Goal: Task Accomplishment & Management: Use online tool/utility

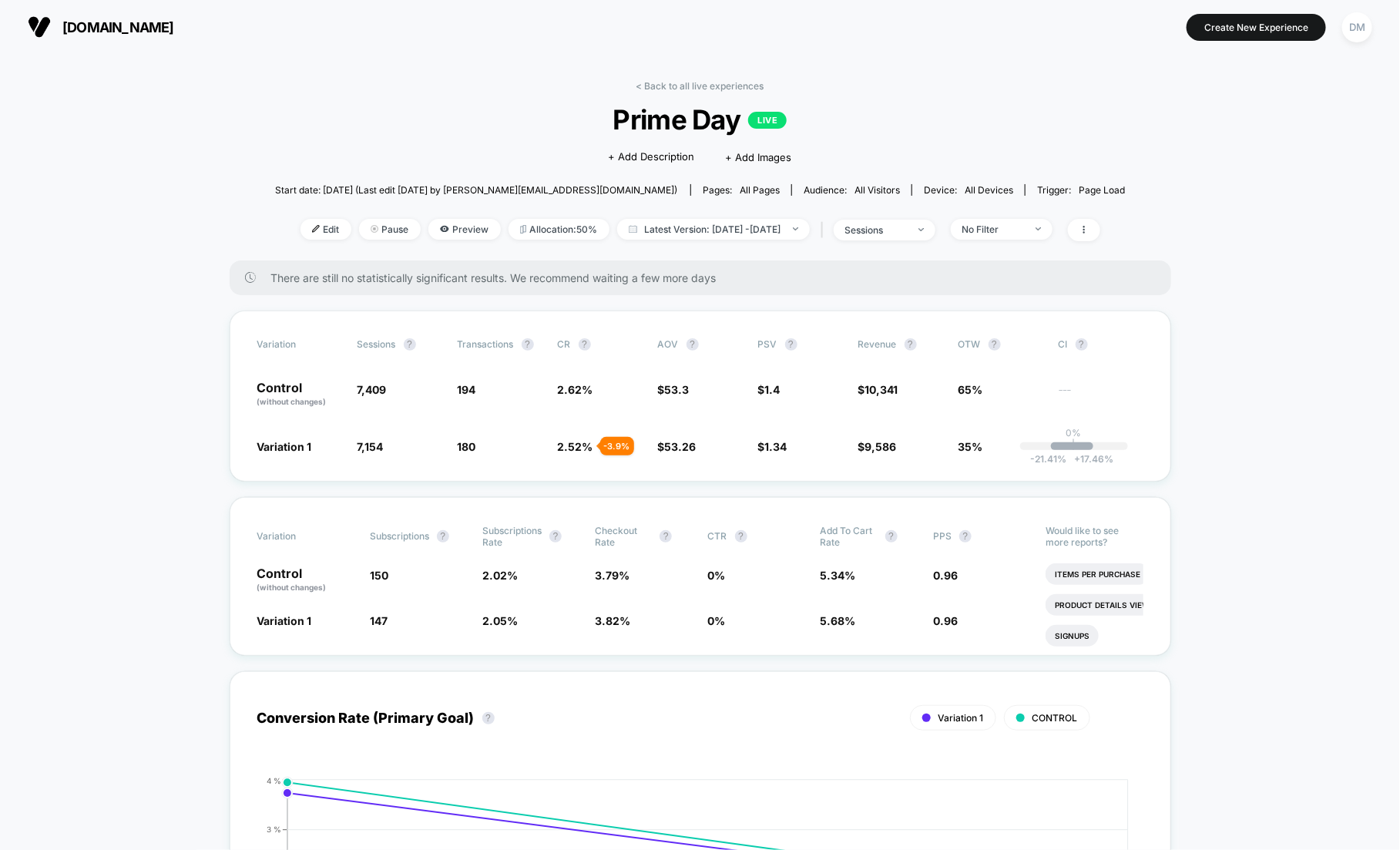
click at [1014, 225] on div "No Filter" at bounding box center [993, 230] width 61 height 11
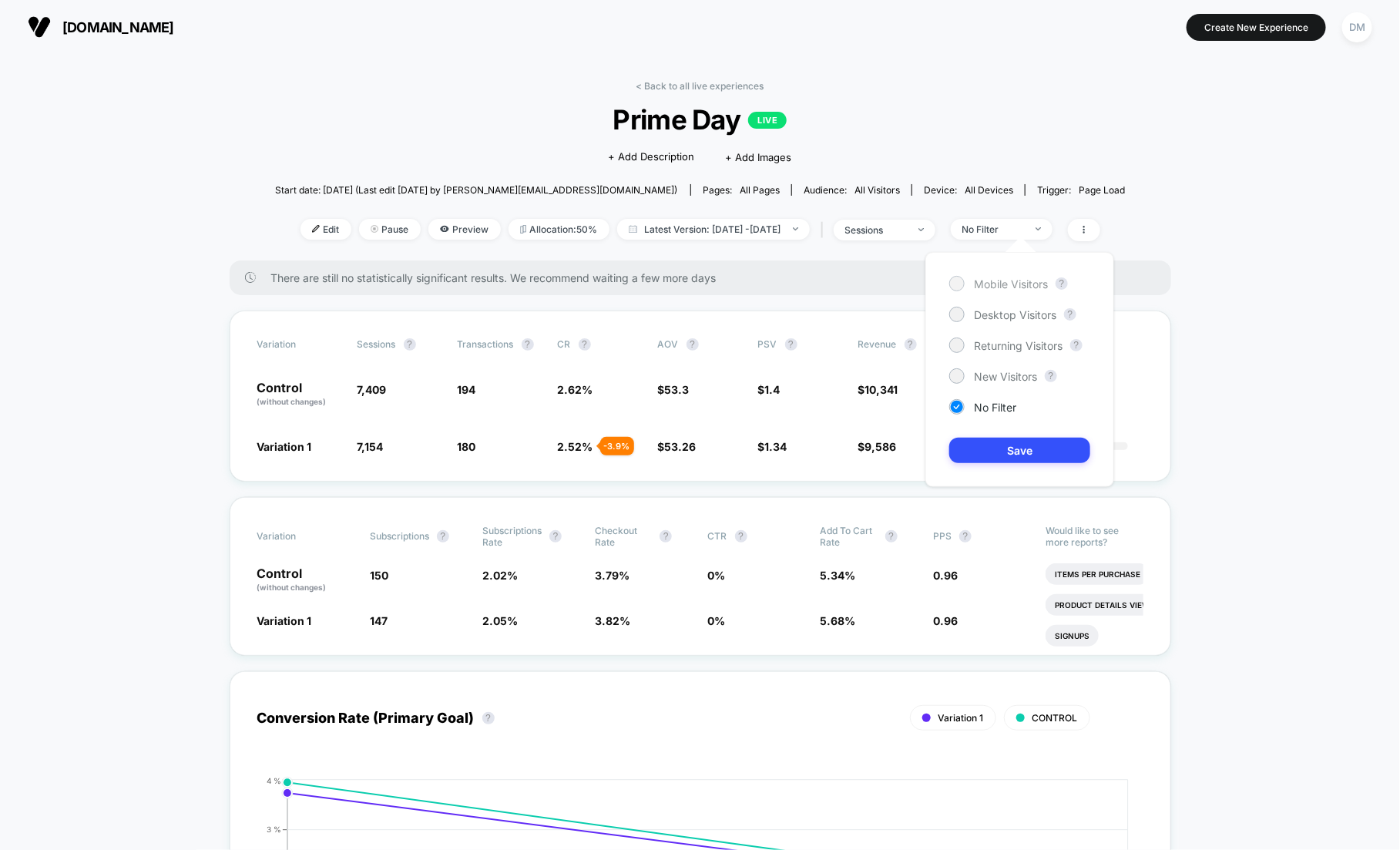
click at [981, 282] on span "Mobile Visitors" at bounding box center [1011, 284] width 74 height 13
click at [1022, 444] on button "Save" at bounding box center [1020, 450] width 141 height 25
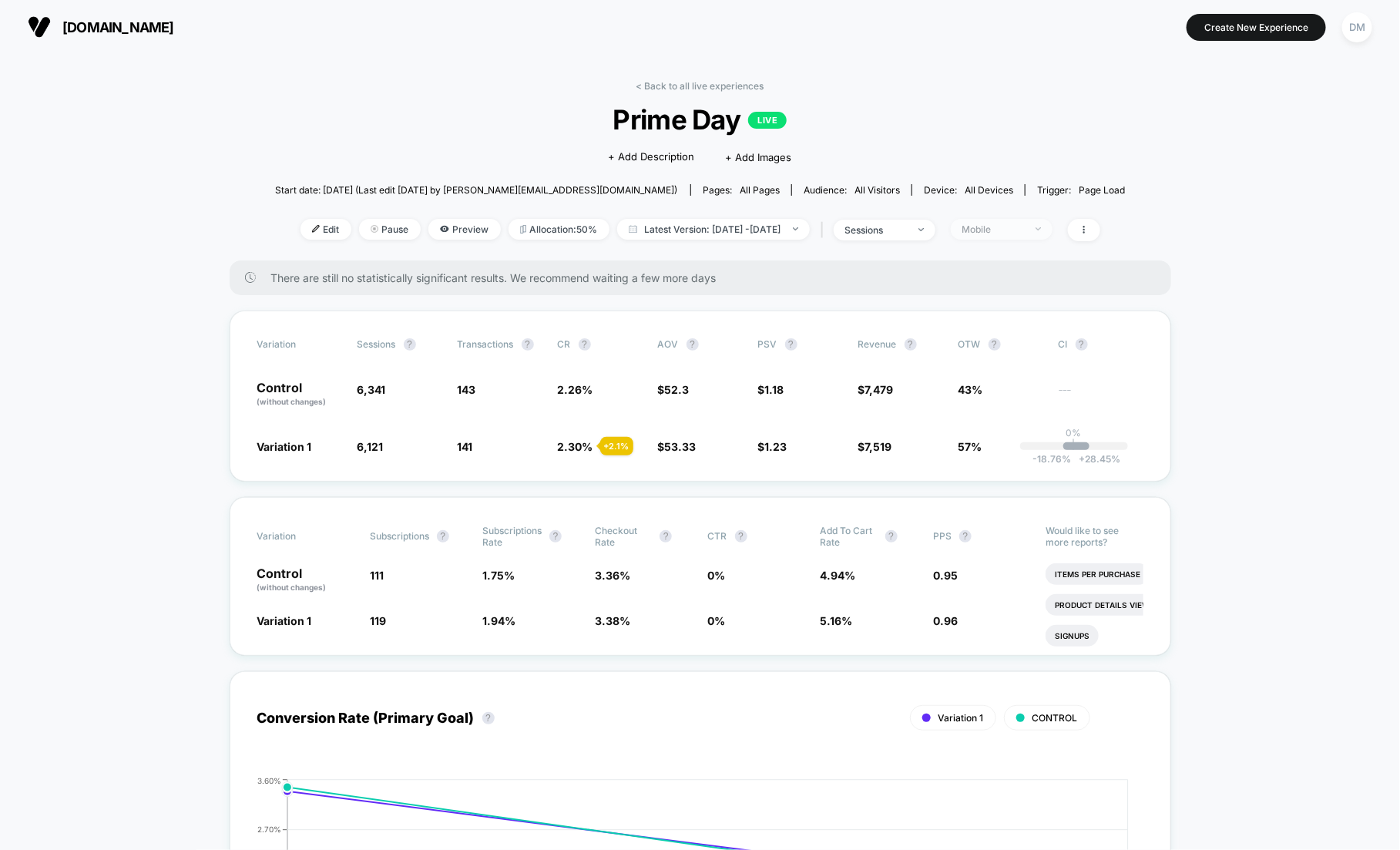
click at [1053, 222] on span "Mobile" at bounding box center [1001, 229] width 102 height 20
click at [1034, 311] on span "Desktop Visitors" at bounding box center [1015, 315] width 83 height 13
click at [1024, 451] on button "Save" at bounding box center [1020, 450] width 141 height 25
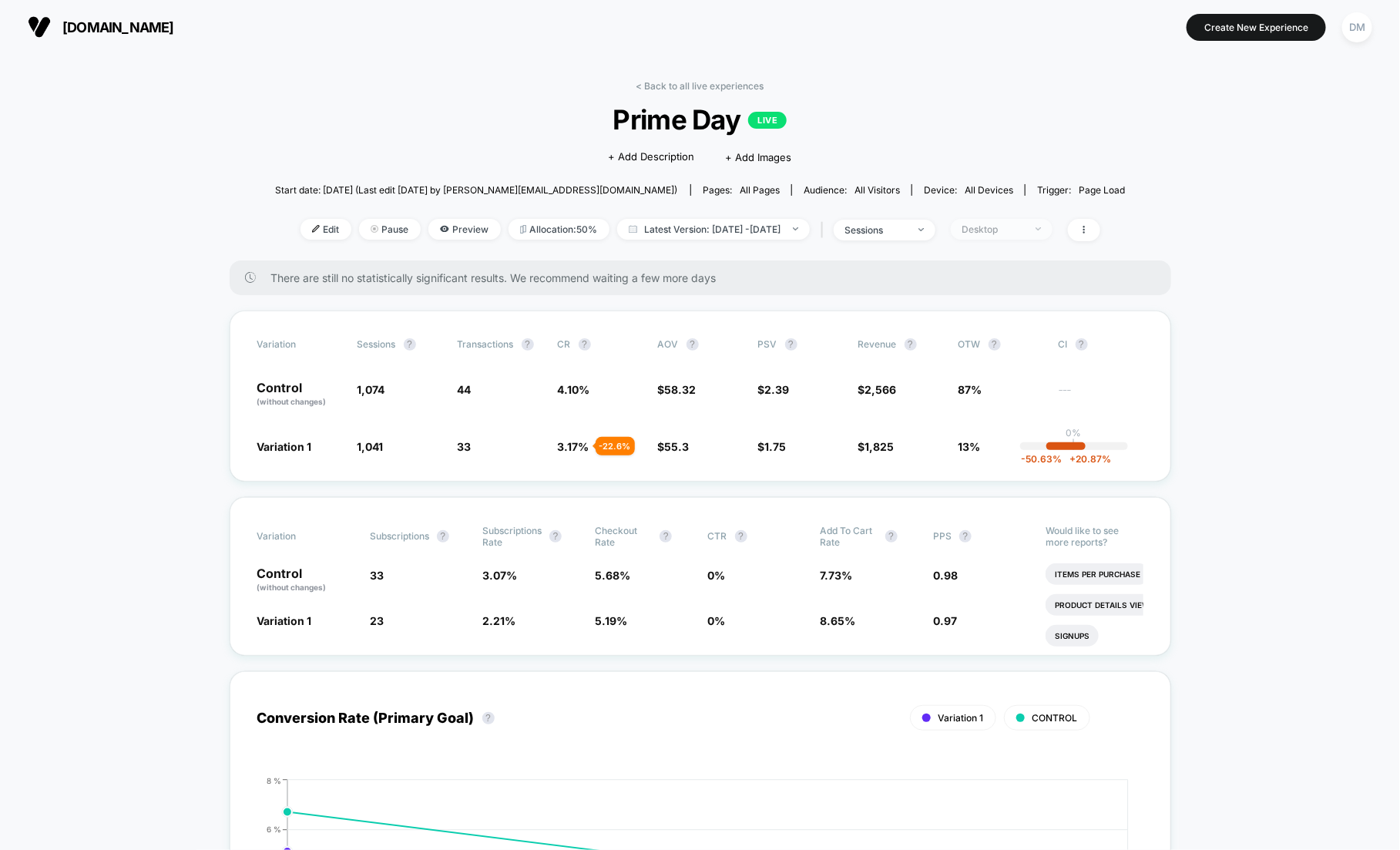
click at [1052, 229] on span "Desktop" at bounding box center [1001, 229] width 102 height 20
click at [1026, 340] on span "Returning Visitors" at bounding box center [1018, 346] width 88 height 13
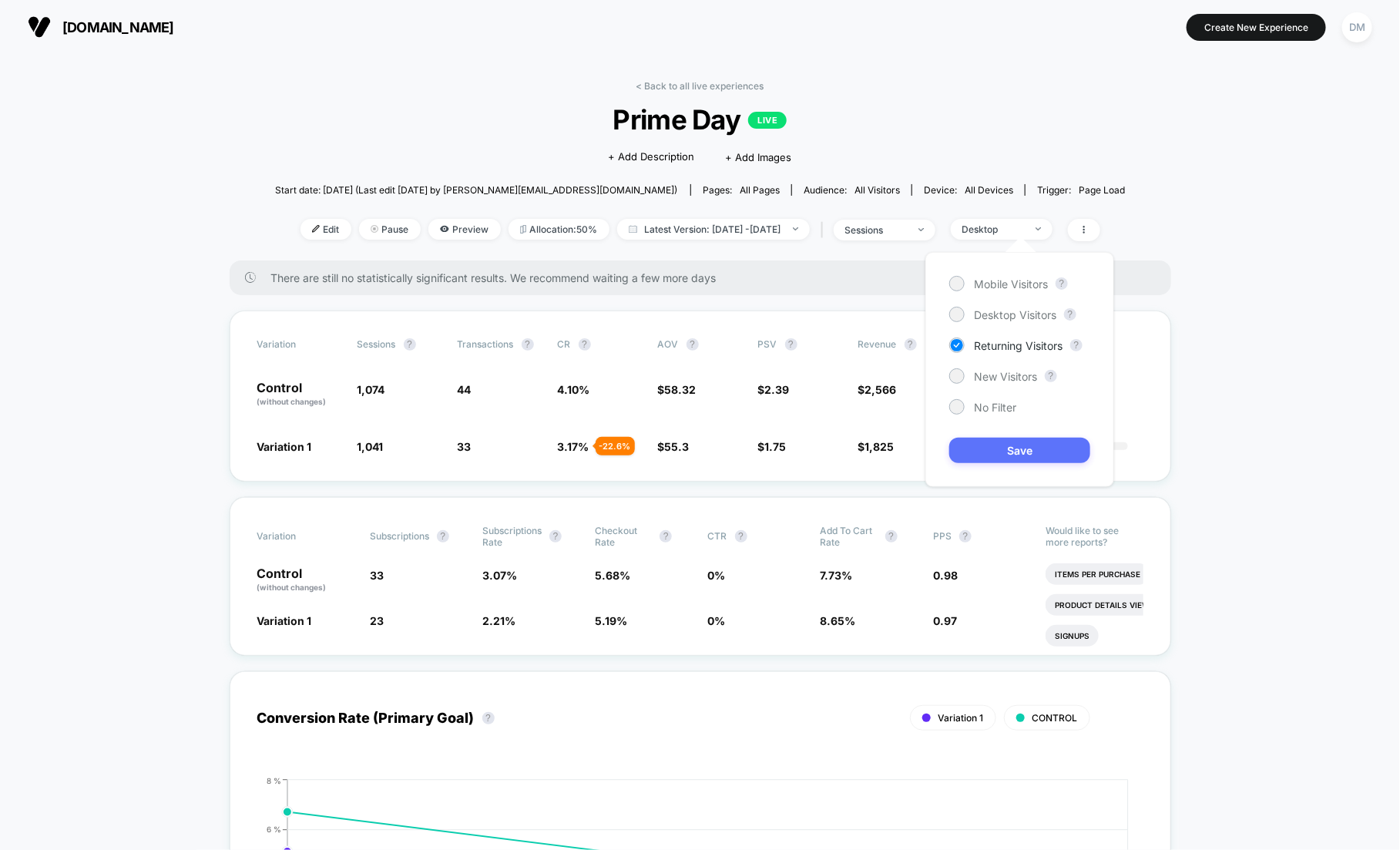
click at [1032, 446] on button "Save" at bounding box center [1020, 450] width 141 height 25
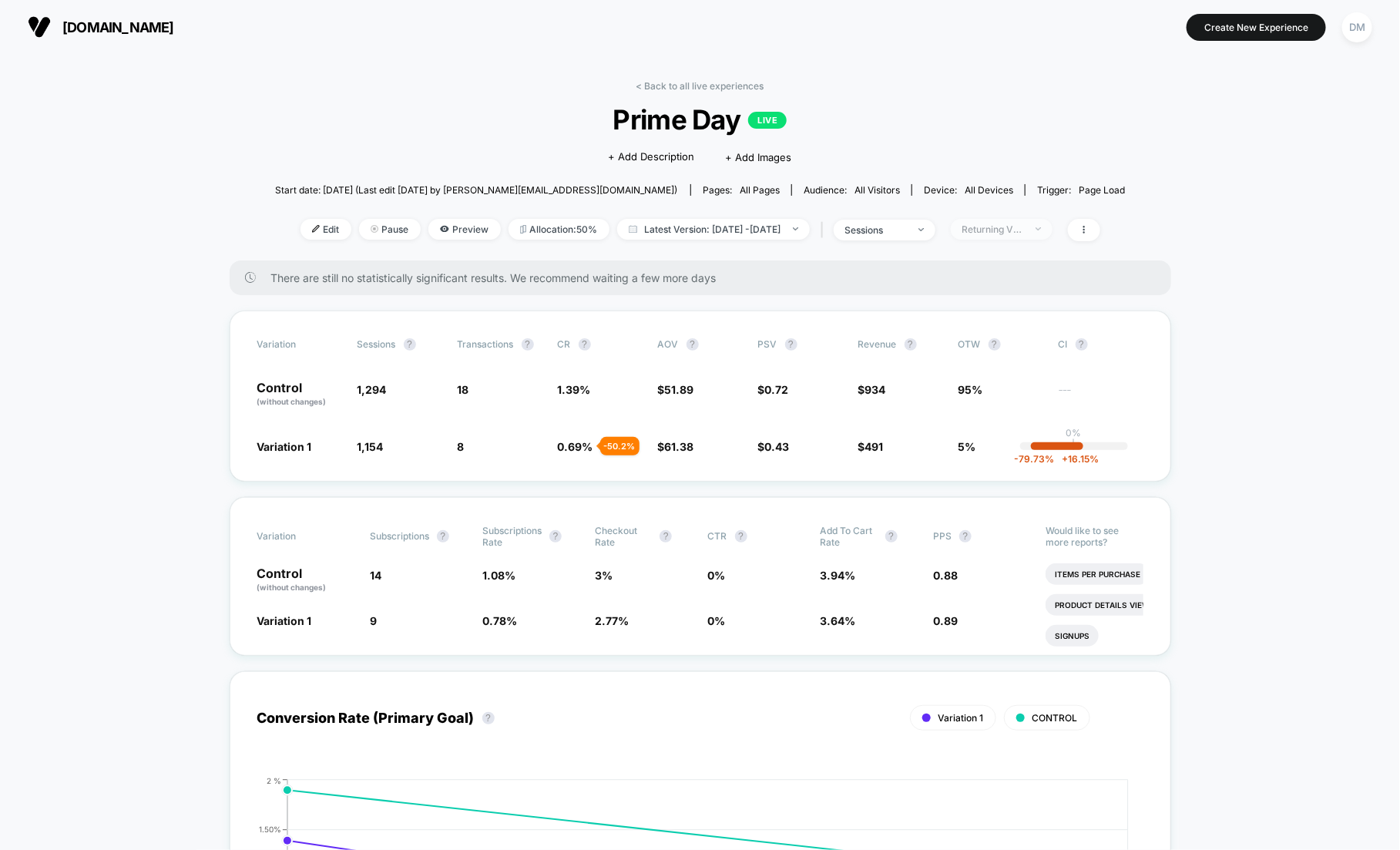
click at [1050, 224] on span "Returning Visitors" at bounding box center [1001, 229] width 102 height 20
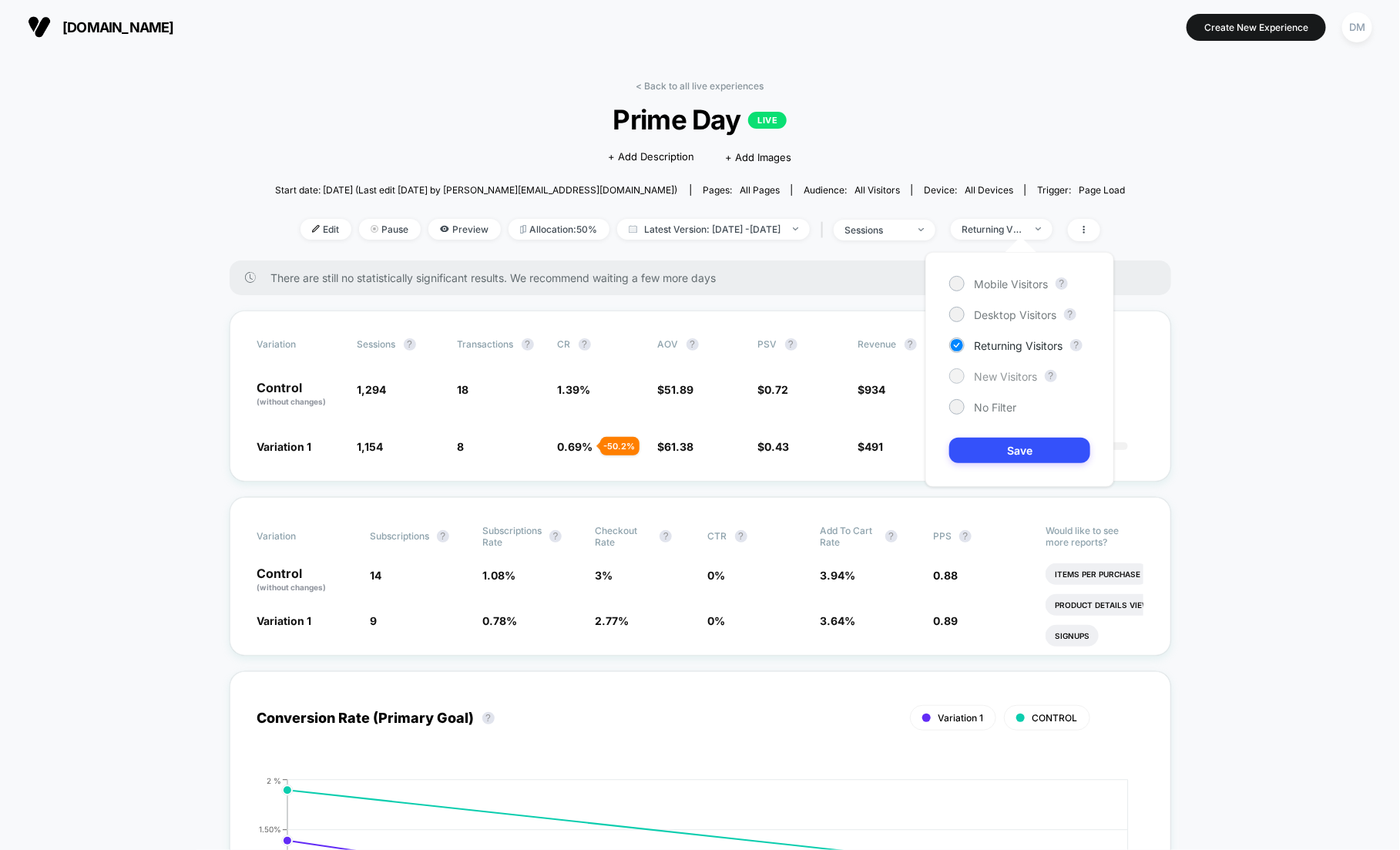
click at [1001, 379] on span "New Visitors" at bounding box center [1005, 376] width 63 height 13
click at [1012, 448] on button "Save" at bounding box center [1020, 450] width 141 height 25
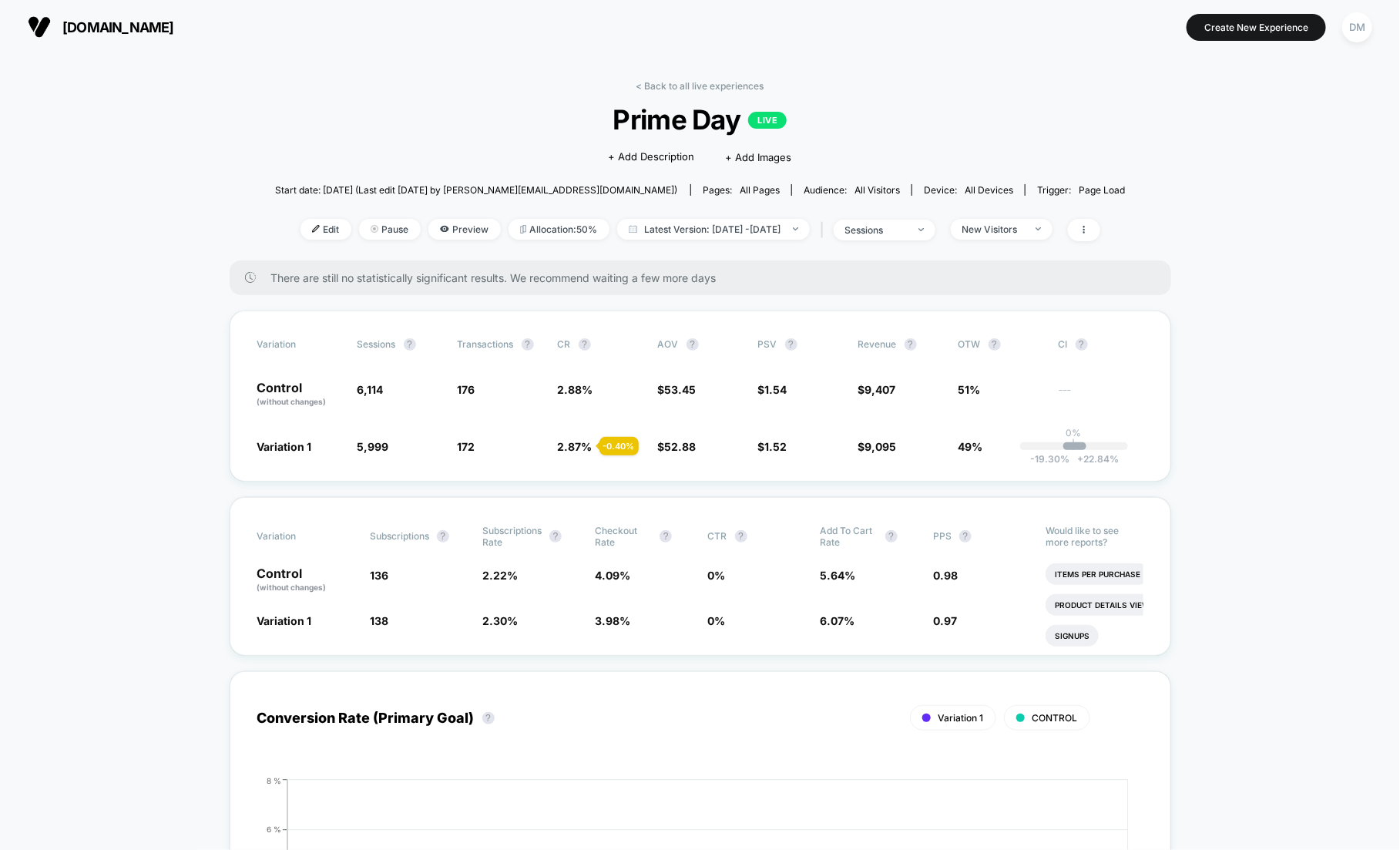
click at [1024, 245] on div "< Back to all live experiences Prime Day LIVE Click to edit experience details …" at bounding box center [700, 170] width 850 height 180
click at [1024, 229] on div "New Visitors" at bounding box center [993, 230] width 61 height 11
click at [998, 405] on span "No Filter" at bounding box center [995, 407] width 43 height 13
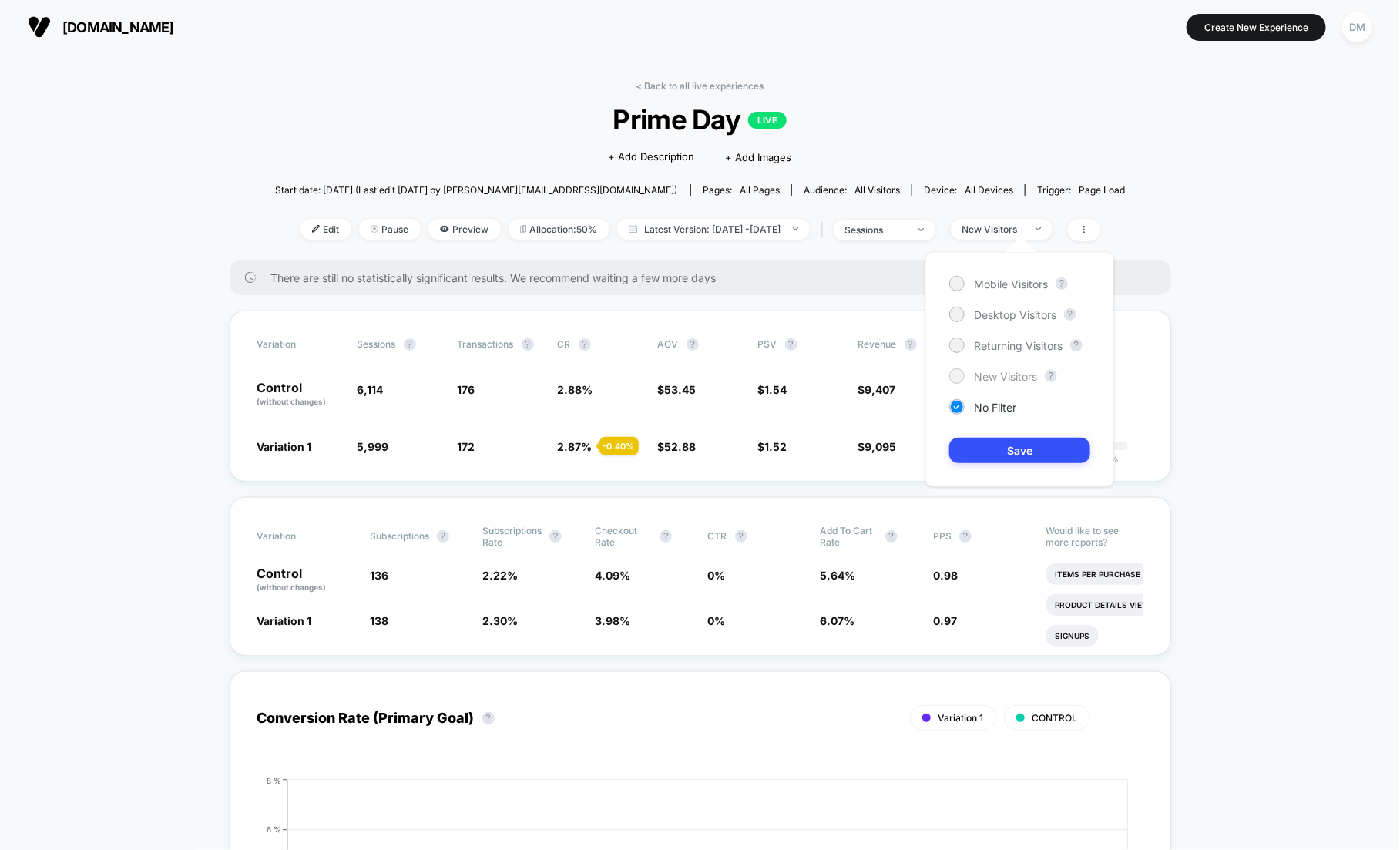
click at [1003, 379] on span "New Visitors" at bounding box center [1005, 376] width 63 height 13
click at [1008, 341] on span "Returning Visitors" at bounding box center [1018, 346] width 88 height 13
click at [1005, 454] on button "Save" at bounding box center [1020, 450] width 141 height 25
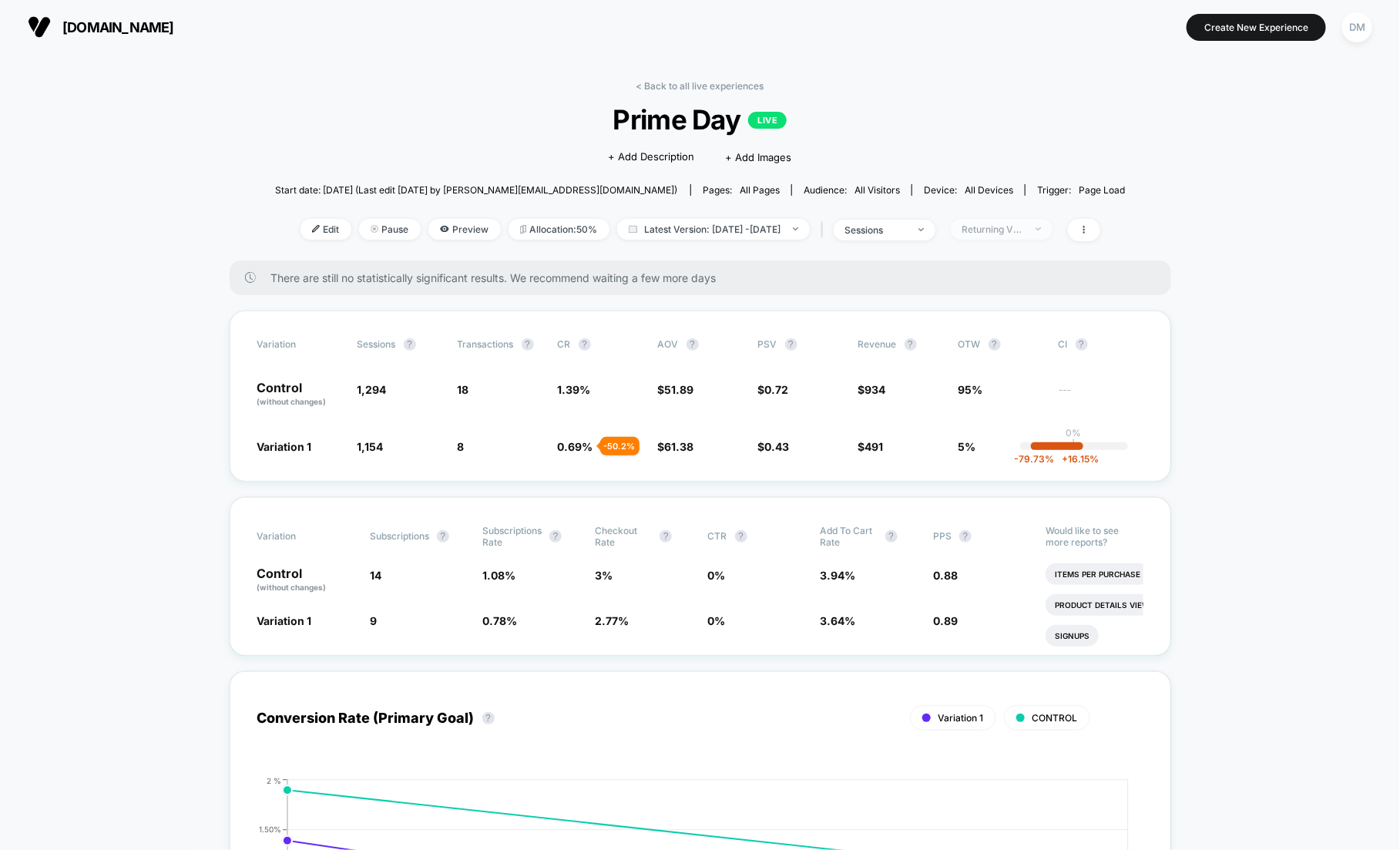
click at [1040, 235] on span "Returning Visitors" at bounding box center [1001, 229] width 102 height 20
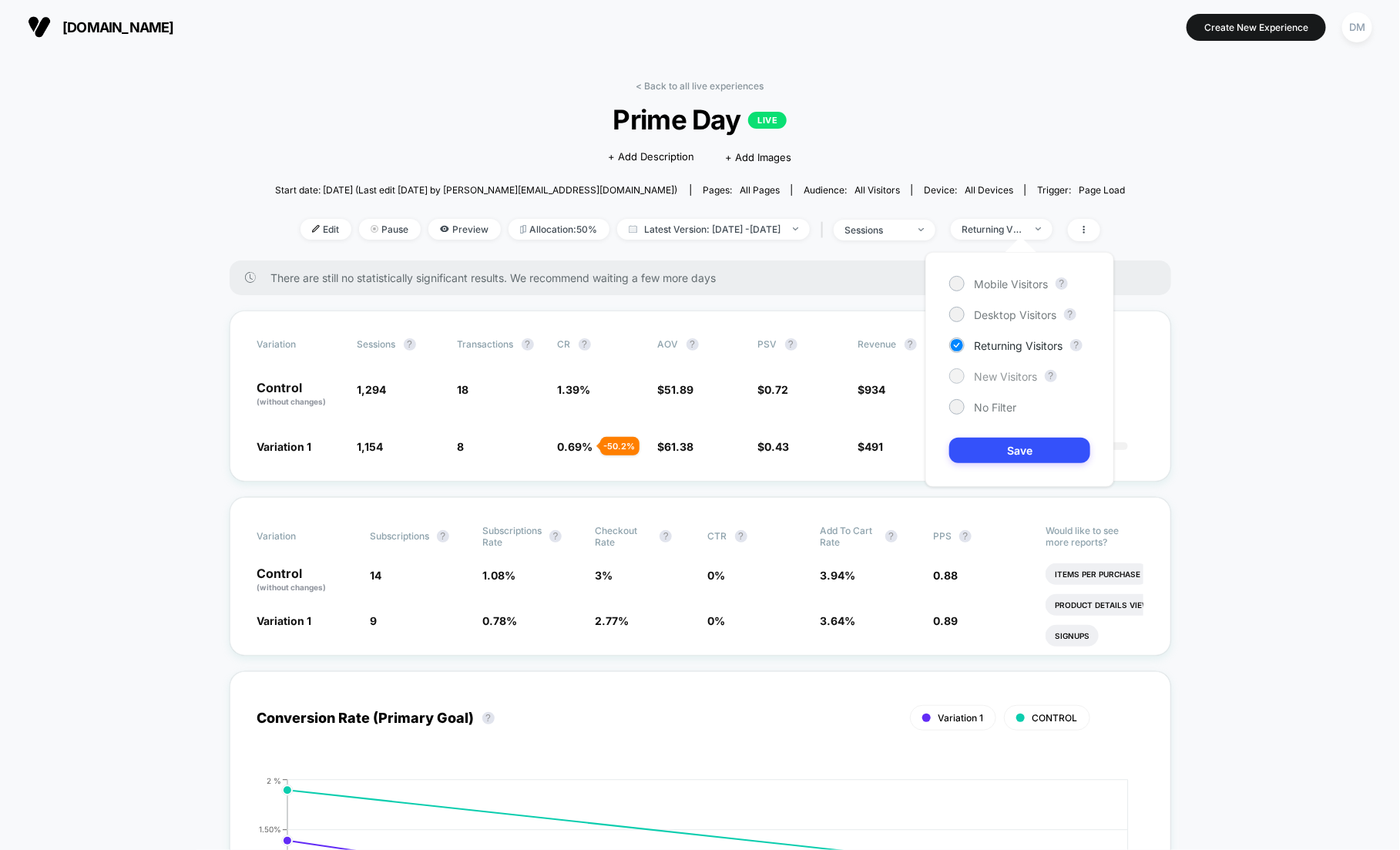
click at [1004, 375] on span "New Visitors" at bounding box center [1005, 376] width 63 height 13
click at [1010, 448] on button "Save" at bounding box center [1020, 450] width 141 height 25
